Goal: Navigation & Orientation: Find specific page/section

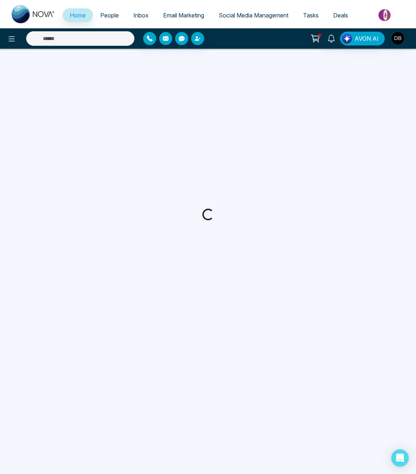
select select "*"
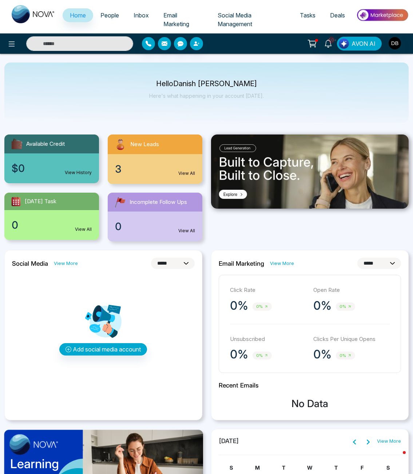
click at [108, 19] on span "People" at bounding box center [109, 15] width 19 height 7
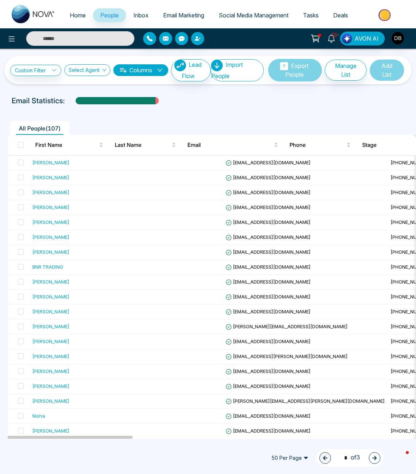
click at [79, 46] on input "text" at bounding box center [80, 38] width 108 height 15
type input "*"
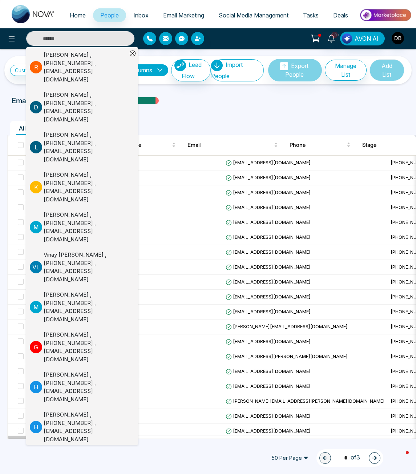
click at [79, 46] on input "text" at bounding box center [80, 38] width 108 height 15
